Goal: Find specific page/section: Find specific page/section

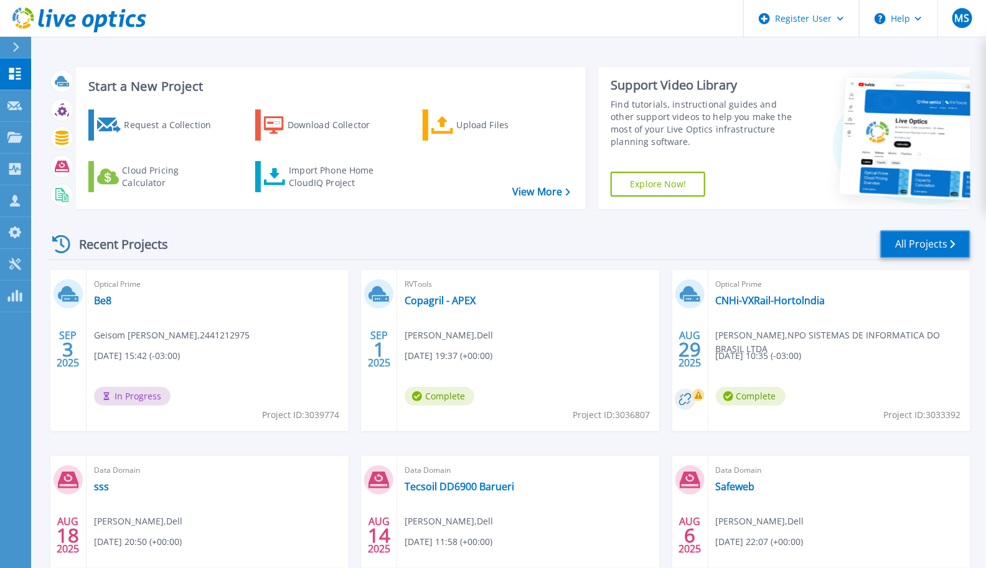
click at [928, 250] on link "All Projects" at bounding box center [925, 244] width 90 height 28
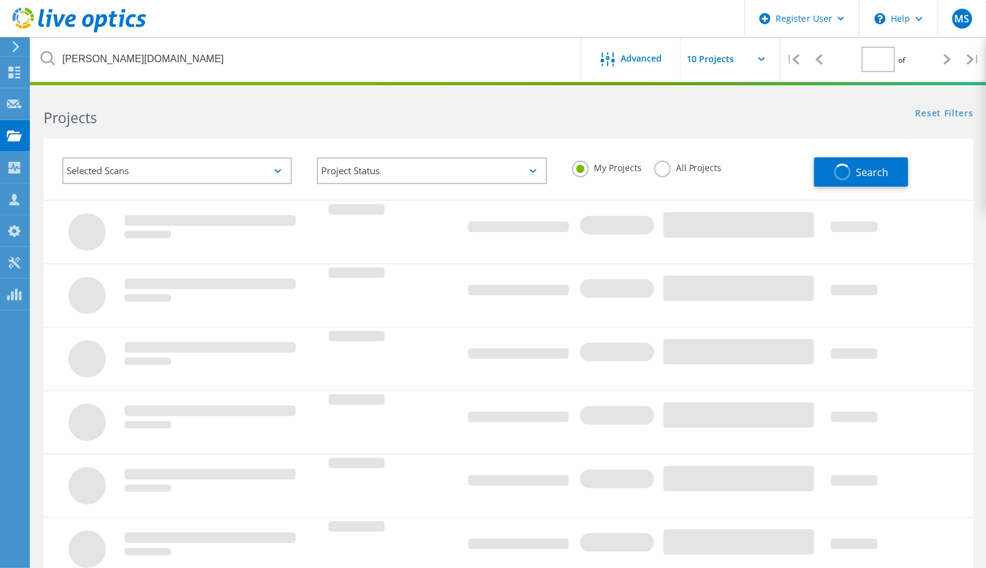
type input "1"
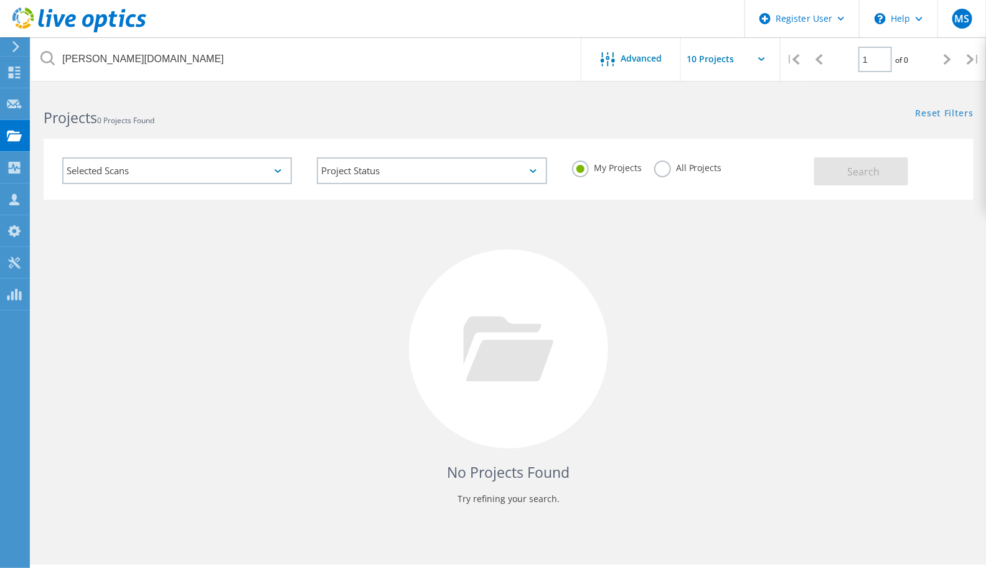
click at [661, 169] on label "All Projects" at bounding box center [688, 167] width 68 height 12
click at [0, 0] on input "All Projects" at bounding box center [0, 0] width 0 height 0
click at [870, 175] on span "Search" at bounding box center [864, 172] width 32 height 14
